Goal: Find specific page/section: Find specific page/section

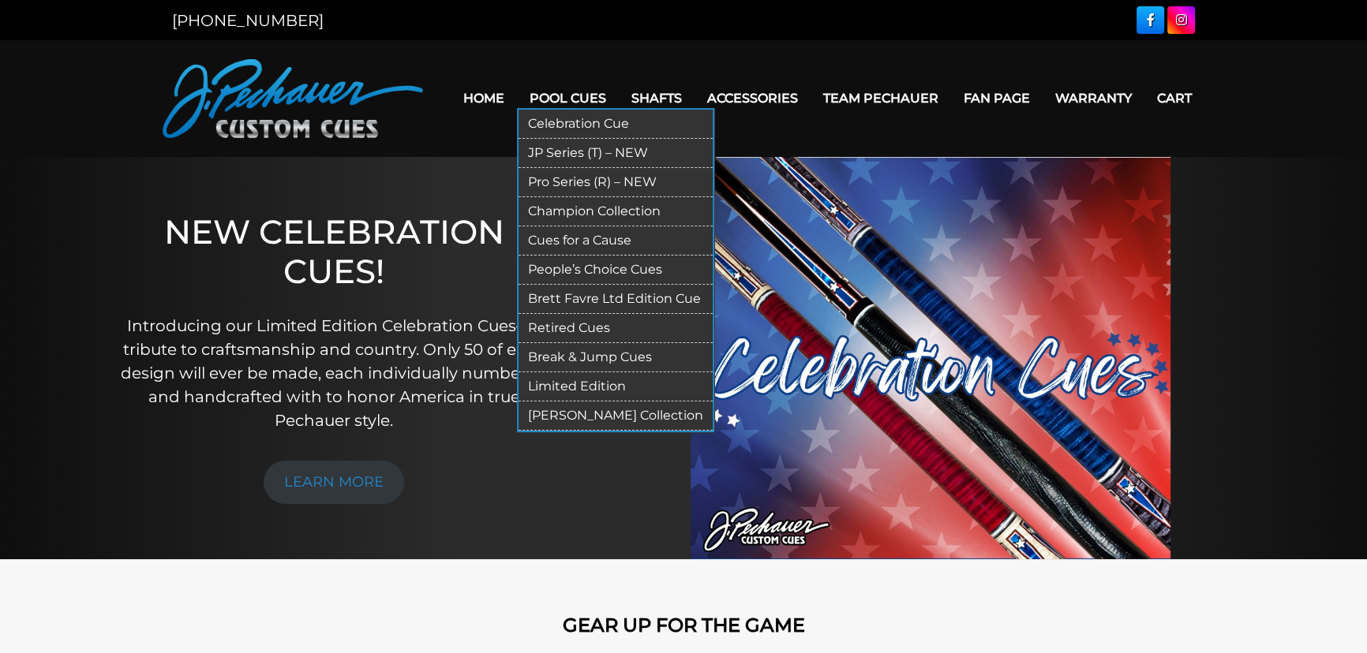
click at [575, 325] on link "Retired Cues" at bounding box center [615, 328] width 194 height 29
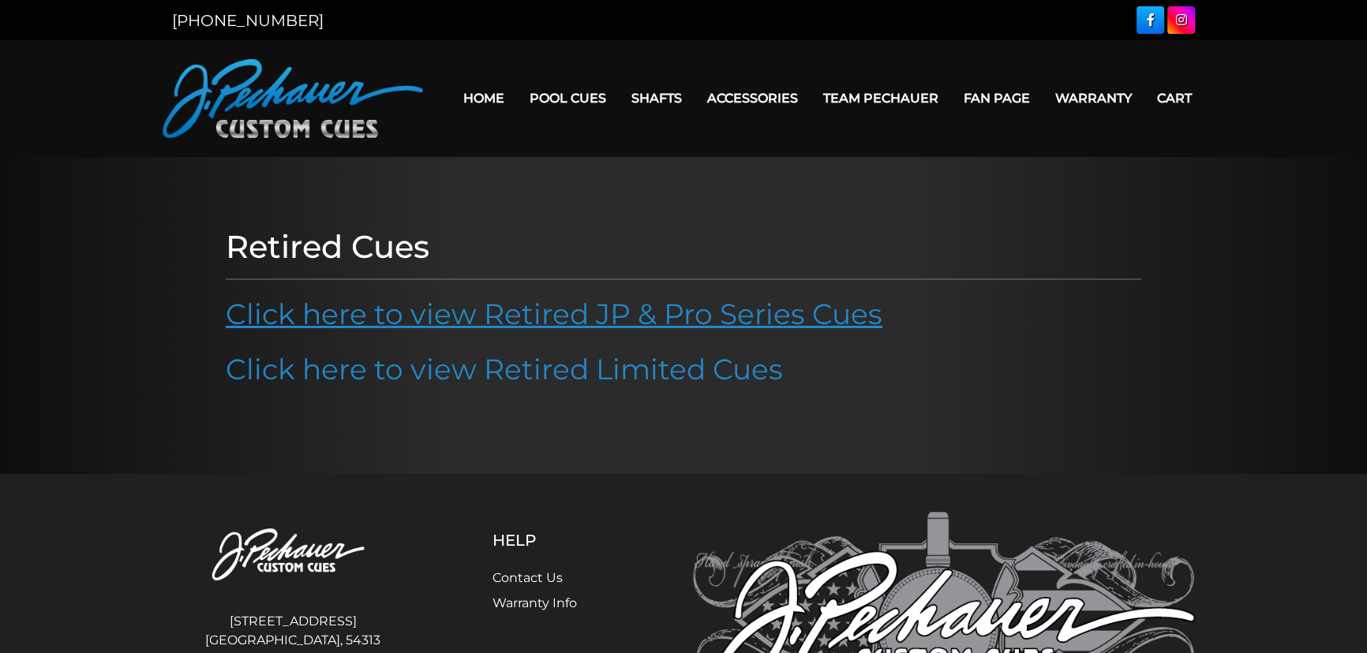
click at [505, 324] on link "Click here to view Retired JP & Pro Series Cues" at bounding box center [554, 314] width 657 height 35
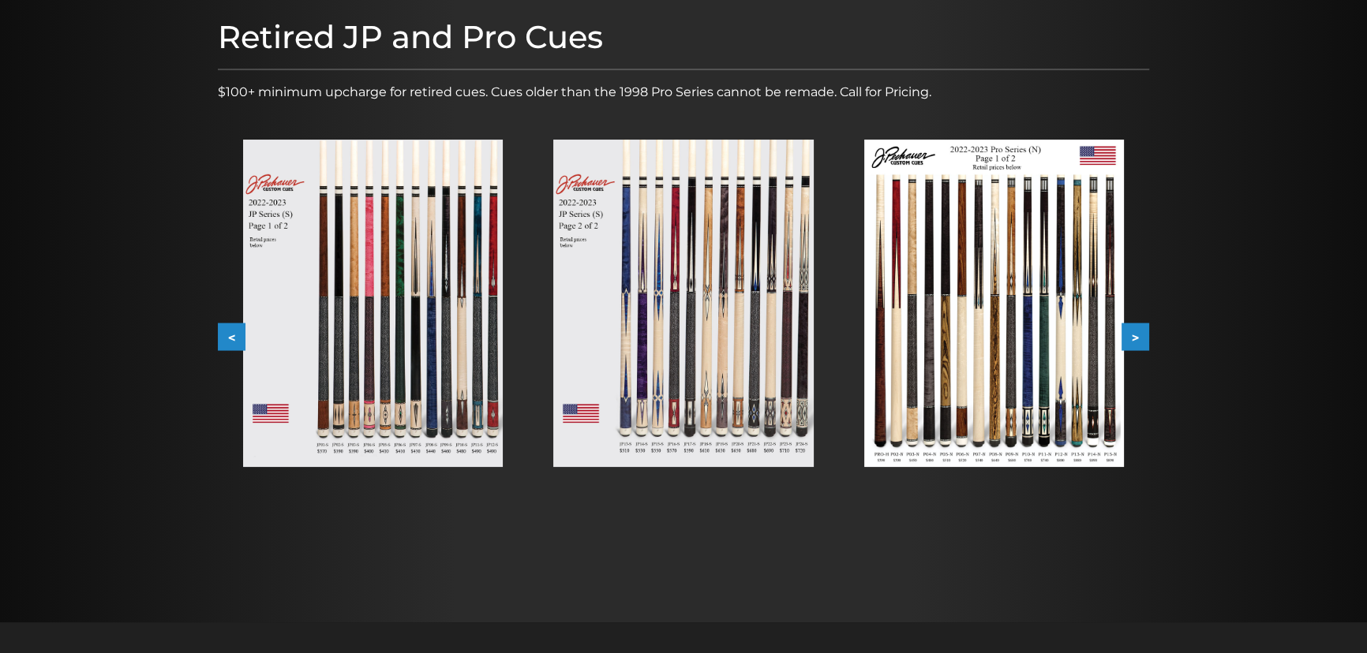
scroll to position [215, 0]
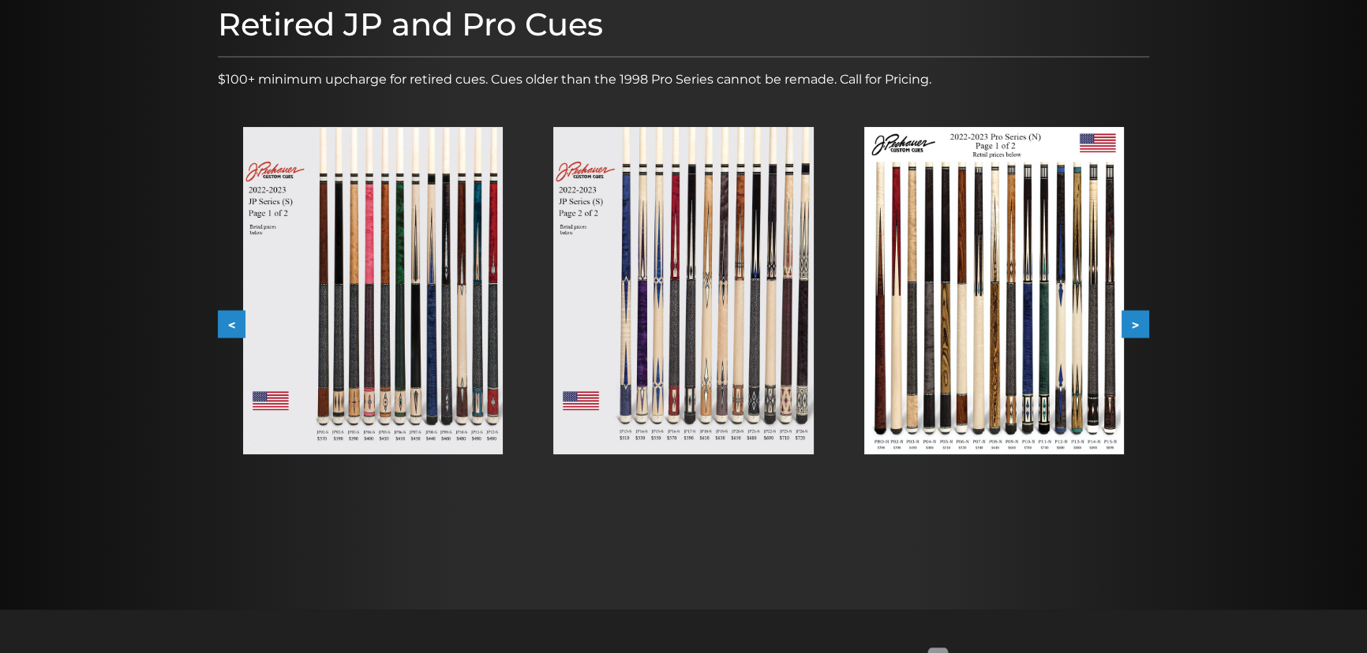
click at [1133, 326] on button ">" at bounding box center [1135, 325] width 28 height 28
